Goal: Task Accomplishment & Management: Complete application form

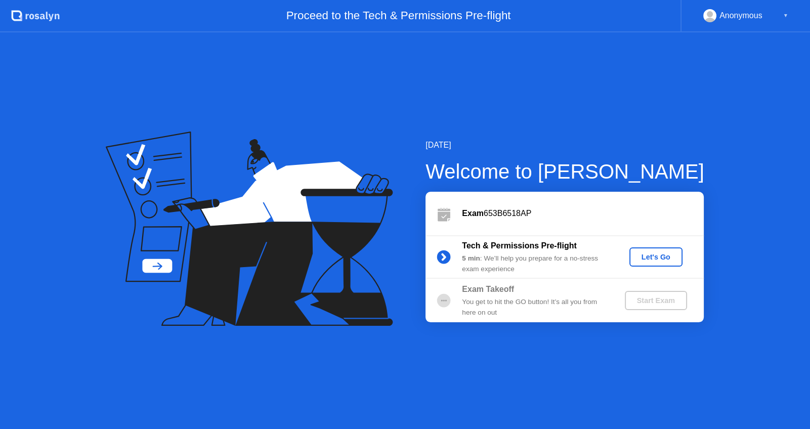
click at [661, 255] on div "Let's Go" at bounding box center [655, 257] width 45 height 8
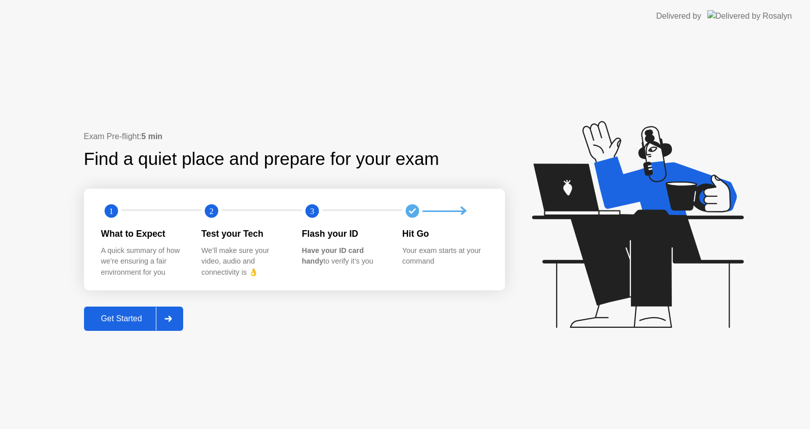
click at [138, 319] on div "Get Started" at bounding box center [121, 318] width 69 height 9
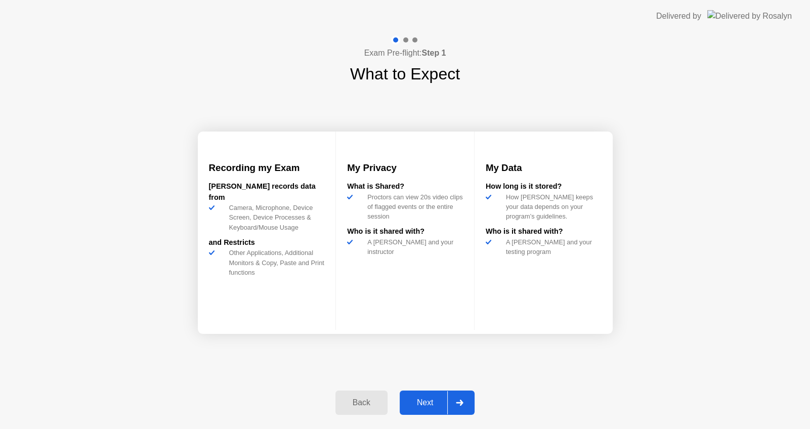
click at [464, 404] on div at bounding box center [459, 402] width 24 height 23
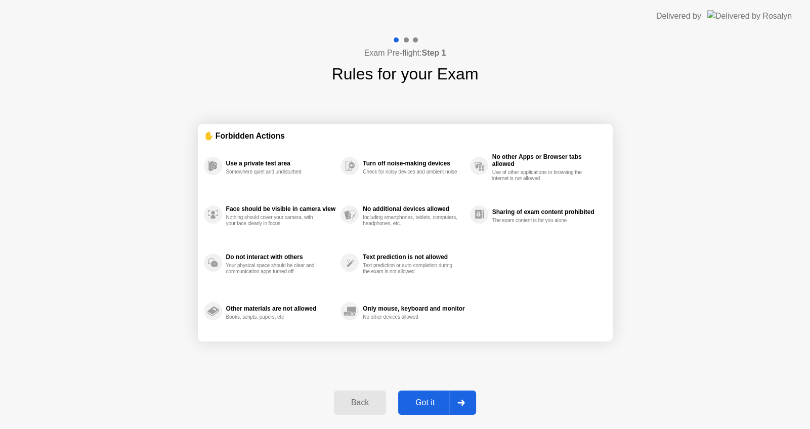
click at [464, 404] on icon at bounding box center [460, 403] width 7 height 6
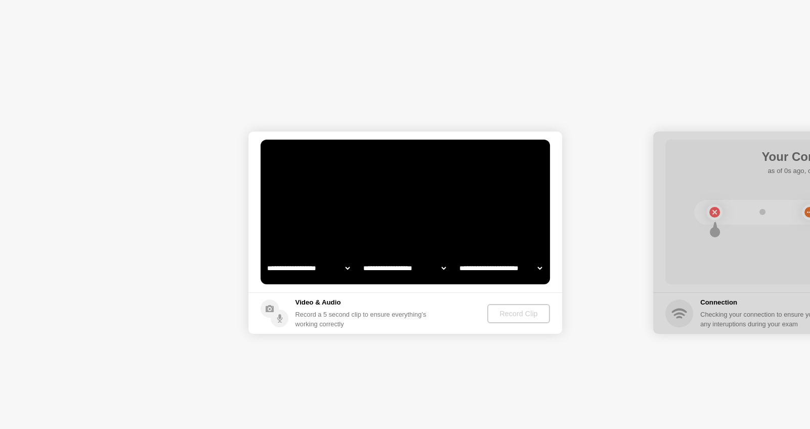
select select "**********"
select select "*******"
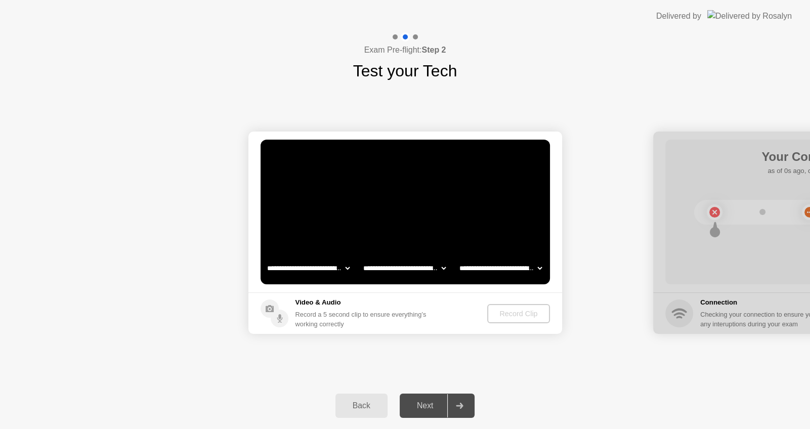
drag, startPoint x: 747, startPoint y: 133, endPoint x: 426, endPoint y: 406, distance: 422.0
click at [426, 406] on div "Next" at bounding box center [425, 405] width 45 height 9
click at [521, 314] on div "Record Clip" at bounding box center [519, 314] width 54 height 8
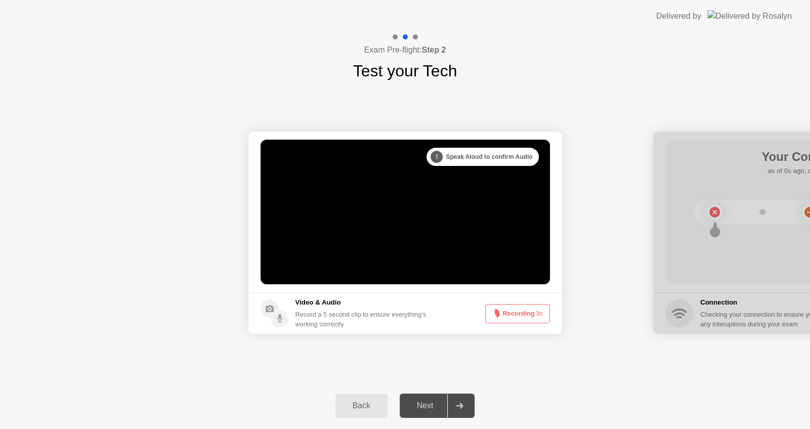
click at [420, 406] on div "Next" at bounding box center [425, 405] width 45 height 9
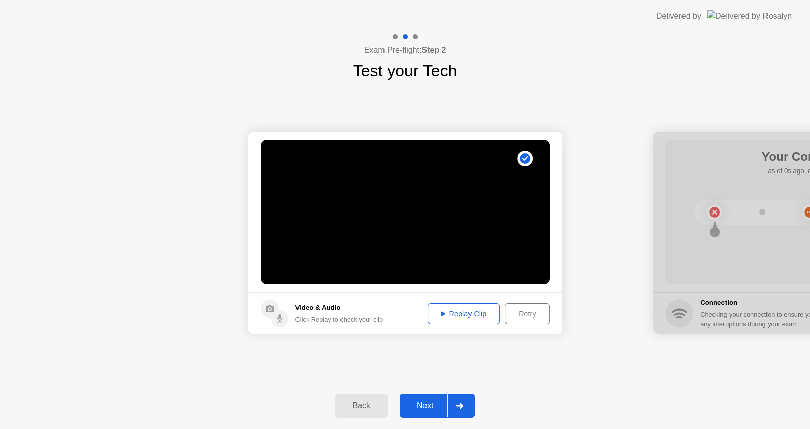
click at [483, 314] on div "Replay Clip" at bounding box center [464, 314] width 66 height 8
click at [439, 406] on div "Next" at bounding box center [425, 405] width 45 height 9
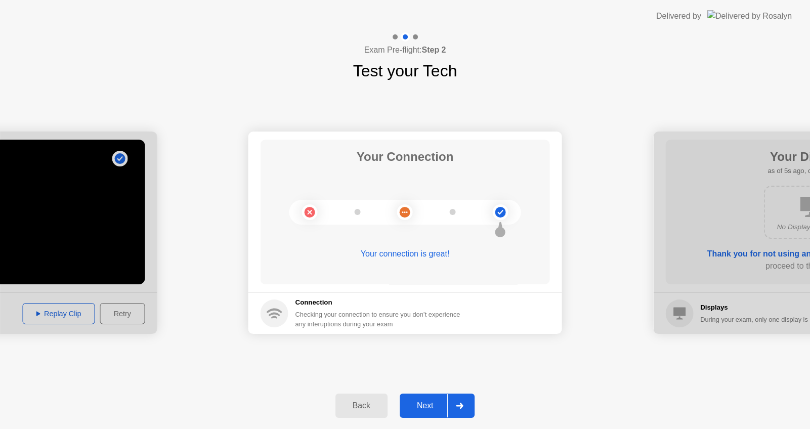
click at [439, 406] on div "Next" at bounding box center [425, 405] width 45 height 9
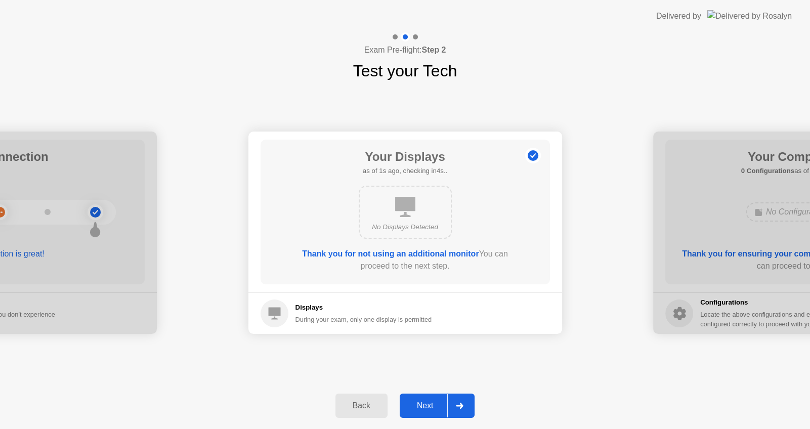
click at [439, 406] on div "Next" at bounding box center [425, 405] width 45 height 9
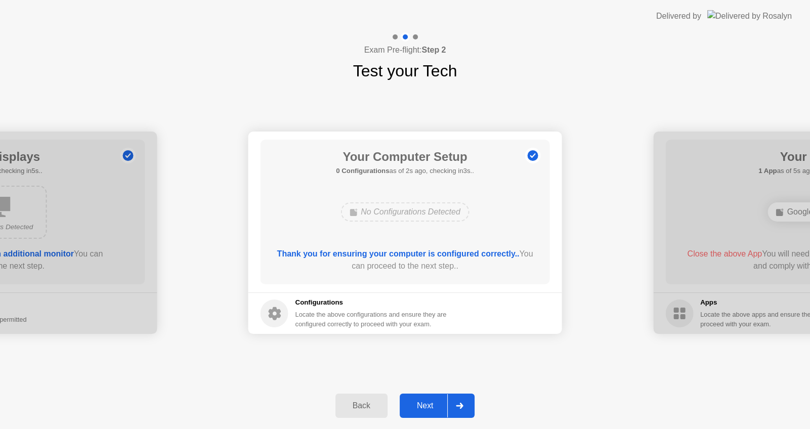
click at [439, 406] on div "Next" at bounding box center [425, 405] width 45 height 9
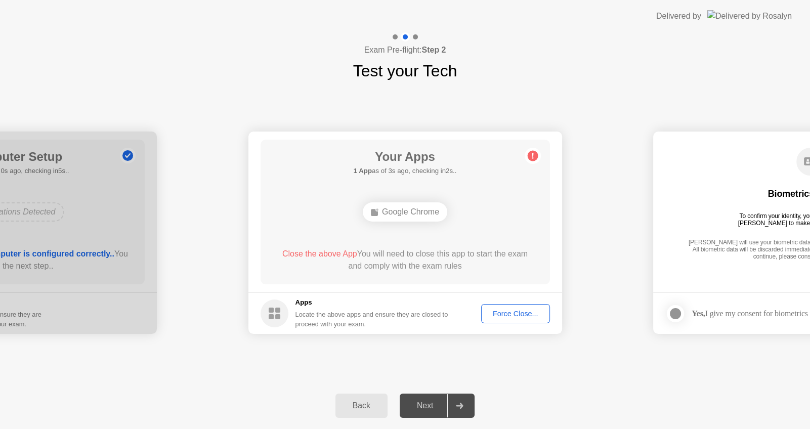
click at [502, 314] on div "Force Close..." at bounding box center [516, 314] width 62 height 8
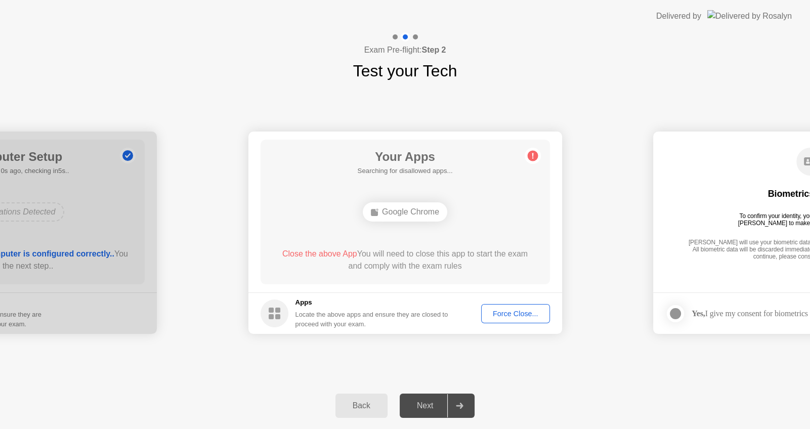
click at [422, 408] on div "Next" at bounding box center [425, 405] width 45 height 9
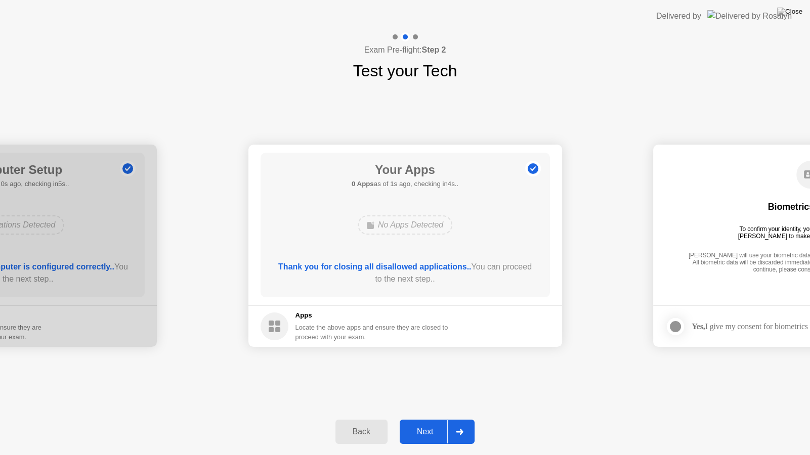
click at [424, 429] on div "Next" at bounding box center [425, 431] width 45 height 9
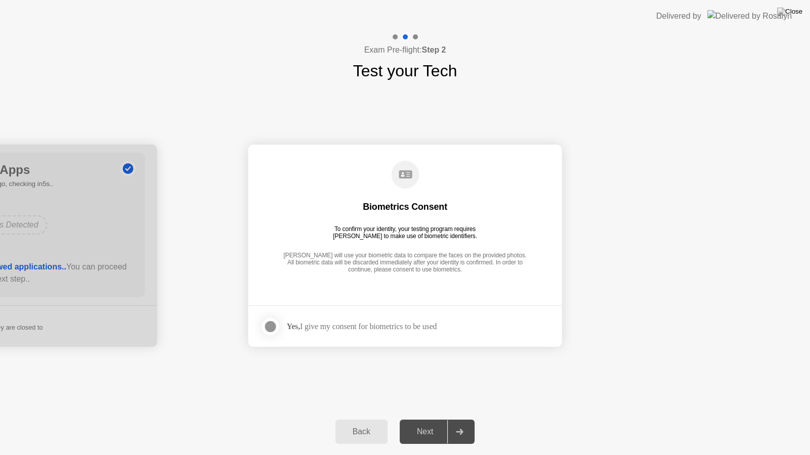
click at [269, 325] on div at bounding box center [271, 327] width 12 height 12
click at [439, 429] on div "Next" at bounding box center [425, 431] width 45 height 9
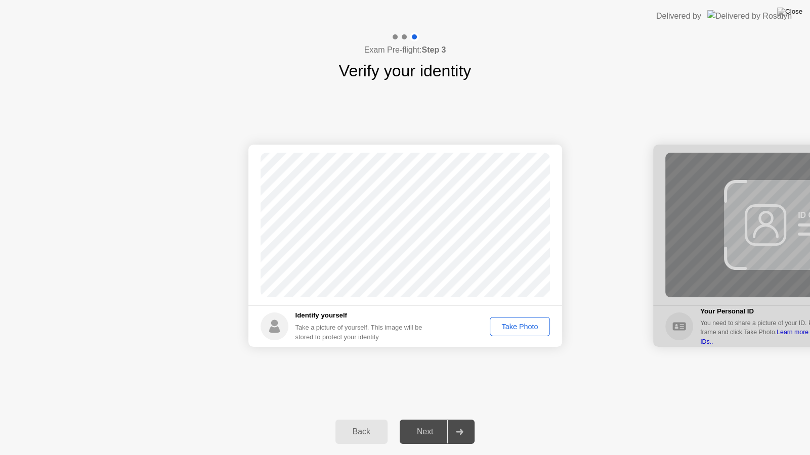
click at [522, 328] on div "Take Photo" at bounding box center [519, 327] width 53 height 8
click at [459, 429] on icon at bounding box center [460, 432] width 8 height 6
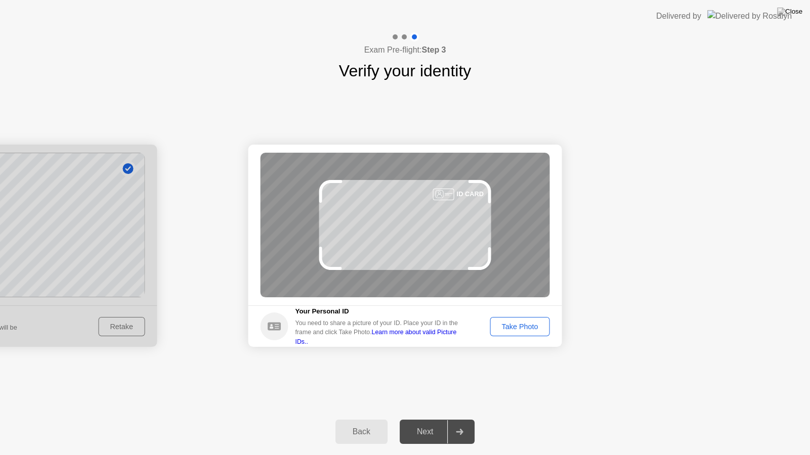
click at [519, 329] on div "Take Photo" at bounding box center [519, 327] width 53 height 8
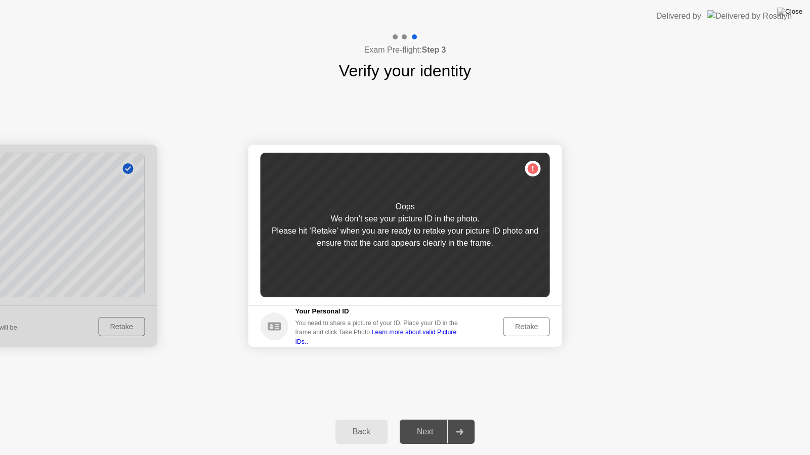
click at [520, 326] on div "Retake" at bounding box center [526, 327] width 39 height 8
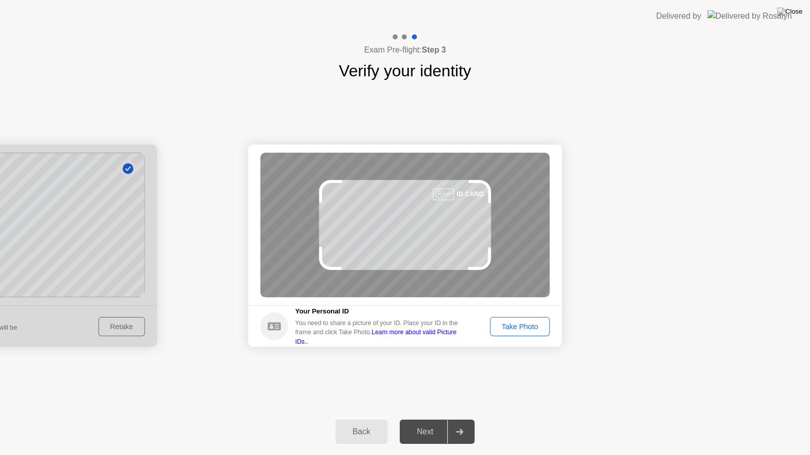
click at [522, 326] on div "Take Photo" at bounding box center [519, 327] width 53 height 8
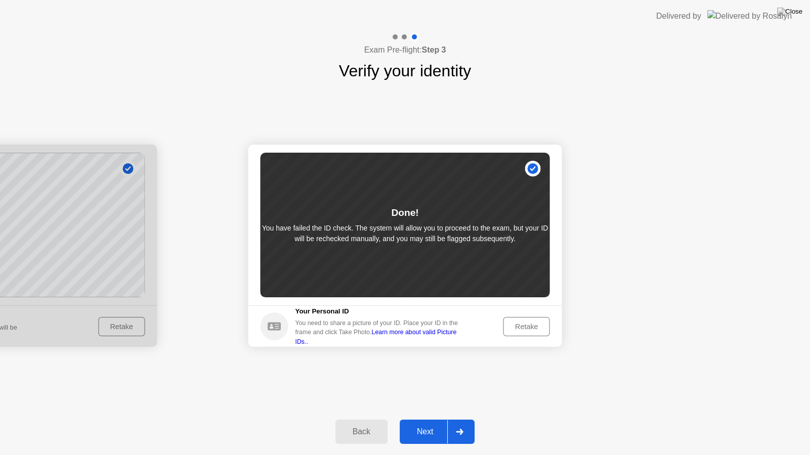
click at [458, 429] on icon at bounding box center [460, 432] width 8 height 6
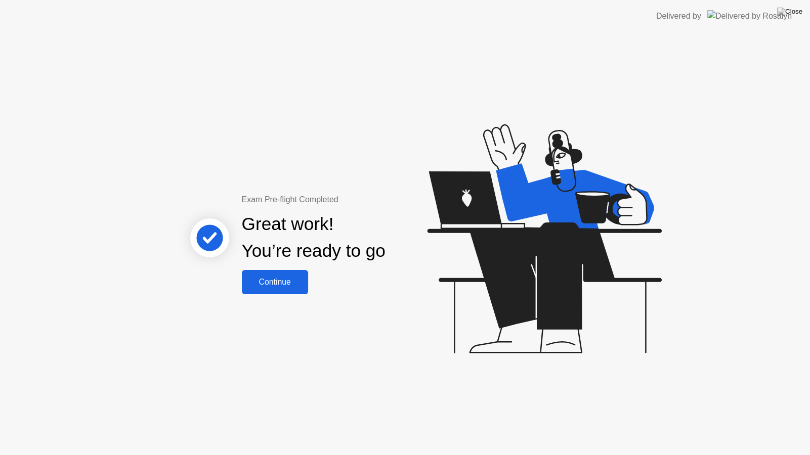
click at [278, 285] on div "Continue" at bounding box center [275, 282] width 60 height 9
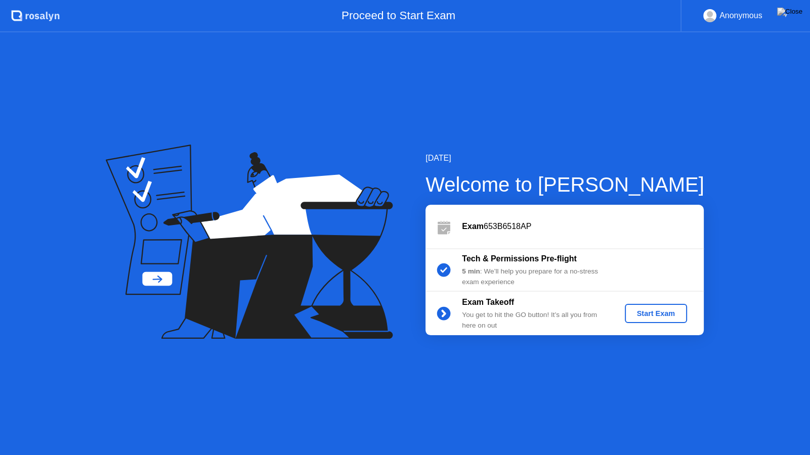
click at [642, 312] on div "Start Exam" at bounding box center [656, 314] width 54 height 8
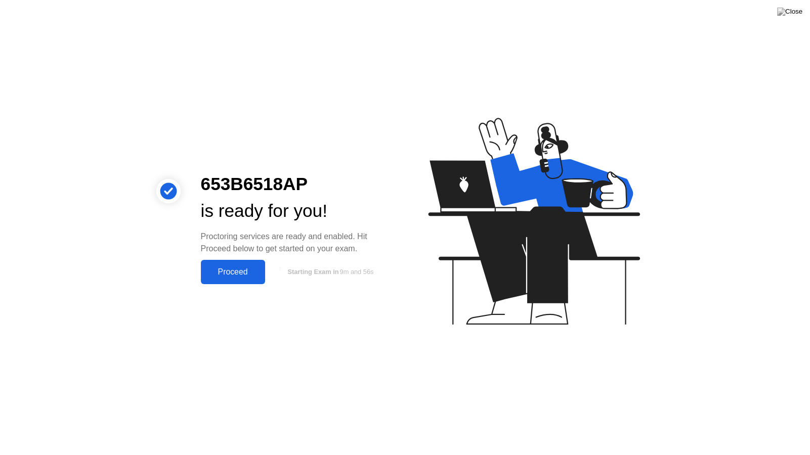
click at [242, 276] on div "Proceed" at bounding box center [233, 272] width 58 height 9
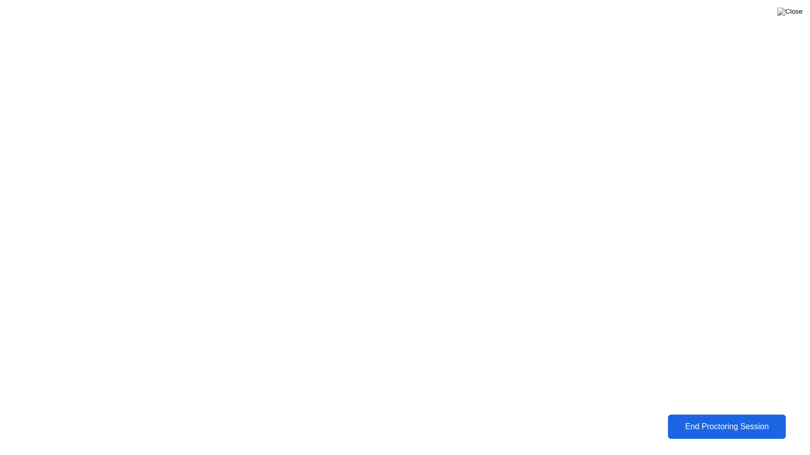
click at [734, 427] on div "End Proctoring Session" at bounding box center [726, 427] width 121 height 10
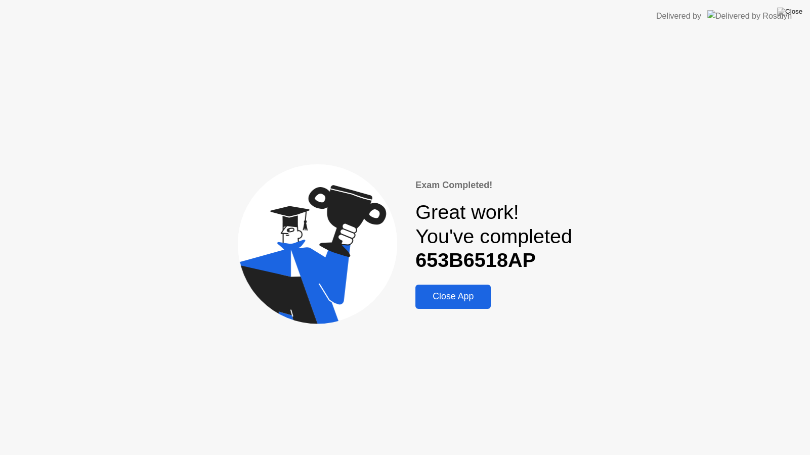
click at [468, 295] on div "Close App" at bounding box center [452, 296] width 69 height 11
